Goal: Find specific page/section: Find specific page/section

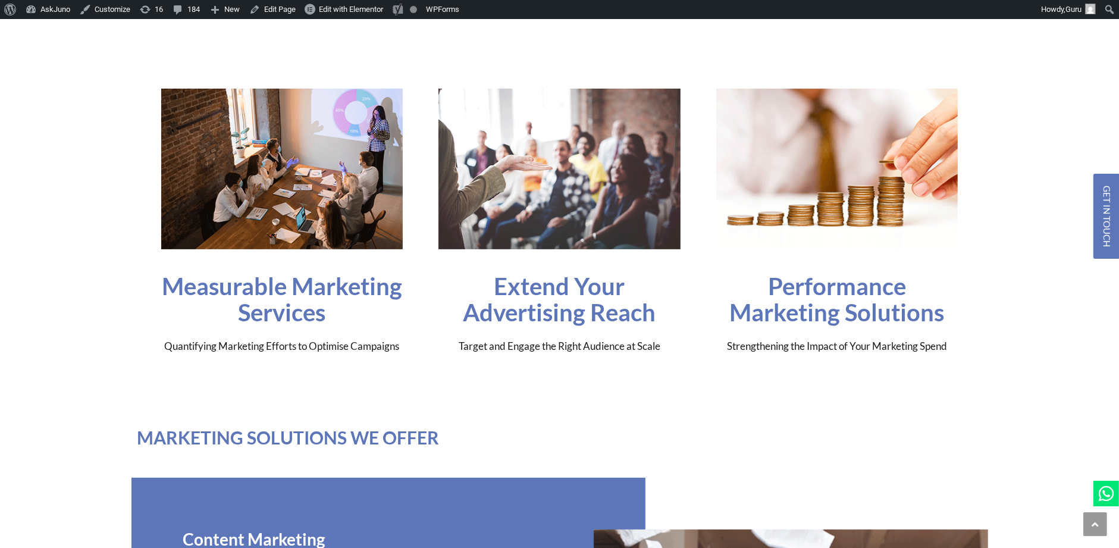
scroll to position [328, 0]
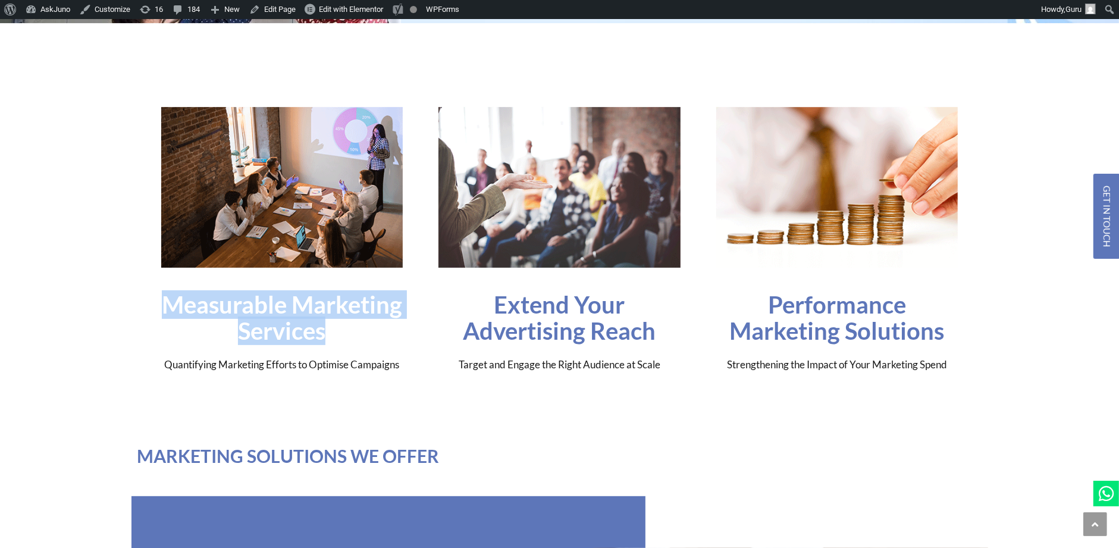
drag, startPoint x: 344, startPoint y: 330, endPoint x: 165, endPoint y: 304, distance: 181.0
click at [165, 305] on h3 "Measurable Marketing Services" at bounding box center [282, 318] width 242 height 52
copy h3 "Measurable Marketing Services"
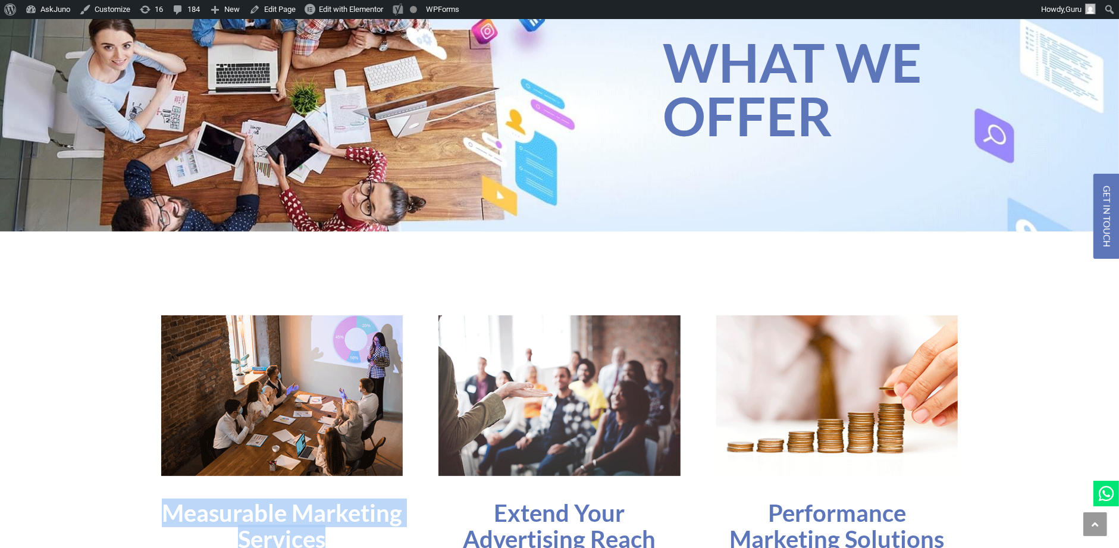
scroll to position [91, 0]
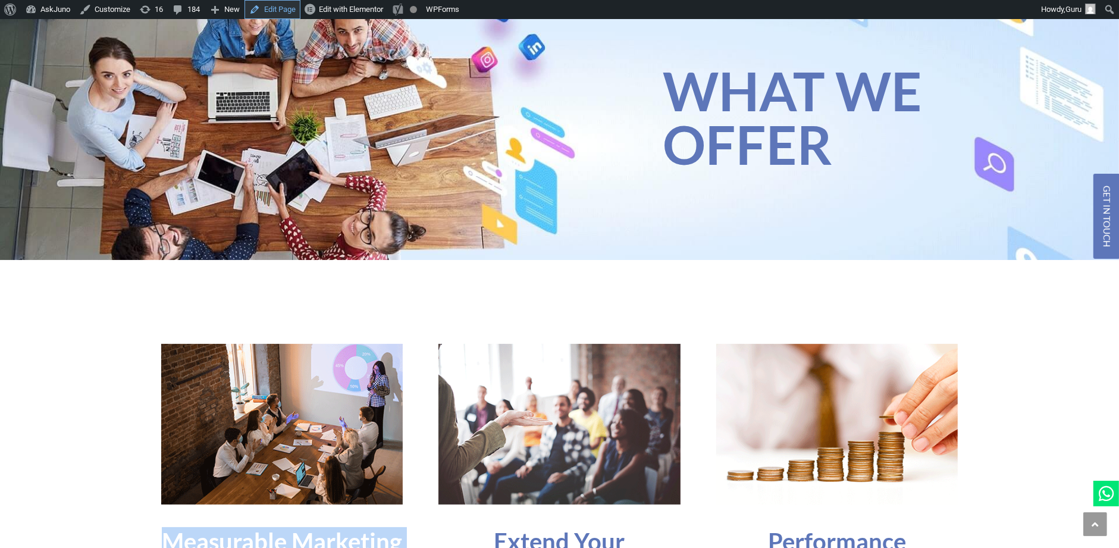
click at [273, 10] on link "Edit Page" at bounding box center [273, 9] width 56 height 19
